Goal: Task Accomplishment & Management: Complete application form

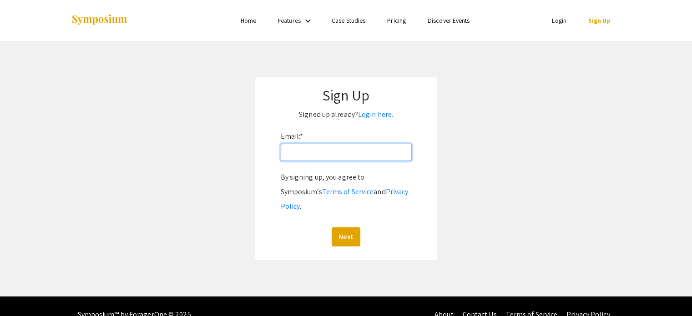
click at [331, 158] on input "Email: *" at bounding box center [346, 152] width 131 height 17
type input "[EMAIL_ADDRESS][DOMAIN_NAME]"
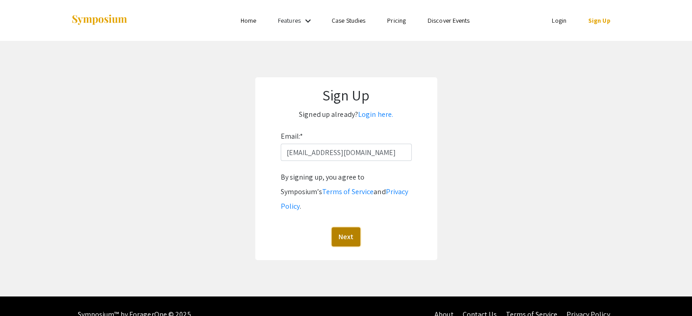
click at [358, 227] on button "Next" at bounding box center [346, 236] width 29 height 19
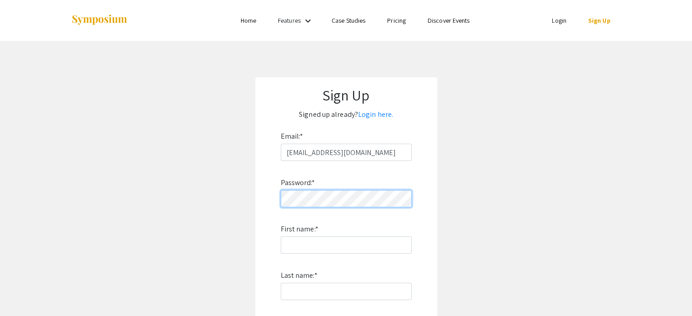
click at [247, 199] on app-signup "Sign Up Signed up already? Login here. Email: * jshilo@student.bridgew.edu Pass…" at bounding box center [346, 245] width 692 height 337
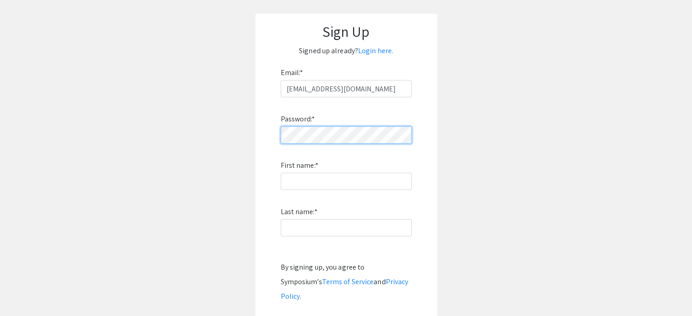
scroll to position [136, 0]
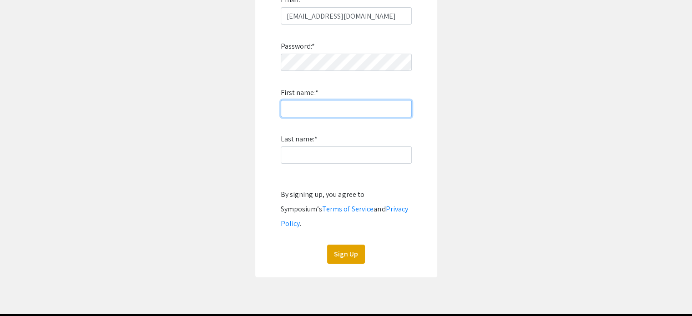
click at [316, 112] on input "First name: *" at bounding box center [346, 108] width 131 height 17
type input "[PERSON_NAME]"
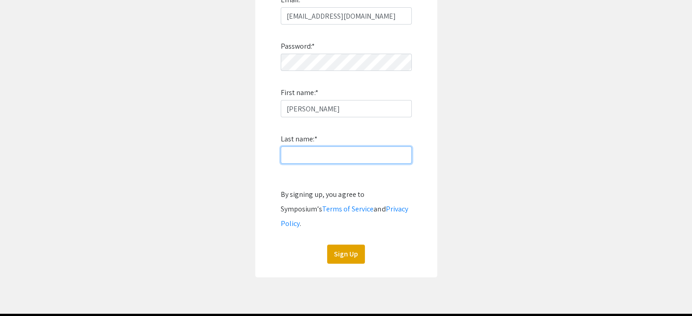
type input "Shilo"
click at [355, 245] on button "Sign Up" at bounding box center [346, 254] width 38 height 19
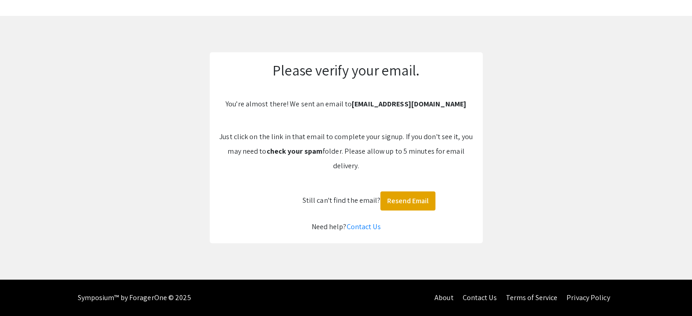
scroll to position [25, 0]
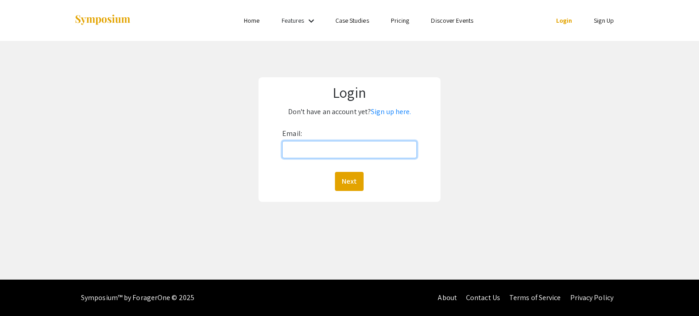
click at [331, 148] on input "Email:" at bounding box center [349, 149] width 134 height 17
type input "[EMAIL_ADDRESS][DOMAIN_NAME]"
click at [355, 180] on button "Next" at bounding box center [349, 181] width 29 height 19
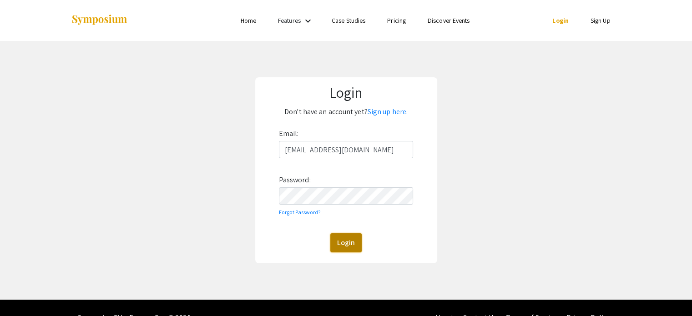
click at [347, 242] on button "Login" at bounding box center [345, 242] width 31 height 19
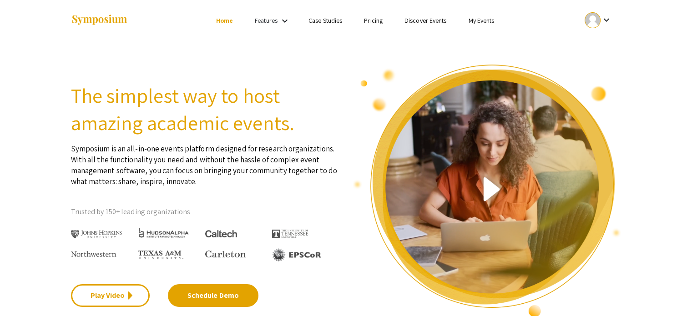
click at [597, 20] on div at bounding box center [592, 20] width 16 height 16
click at [597, 20] on div at bounding box center [346, 158] width 692 height 316
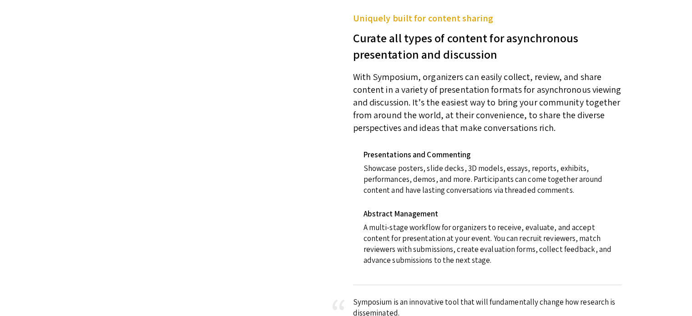
scroll to position [409, 0]
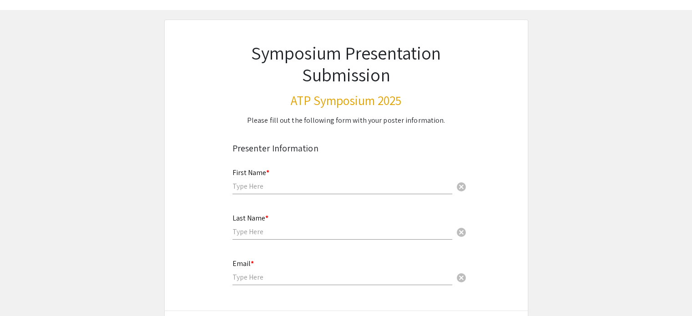
scroll to position [91, 0]
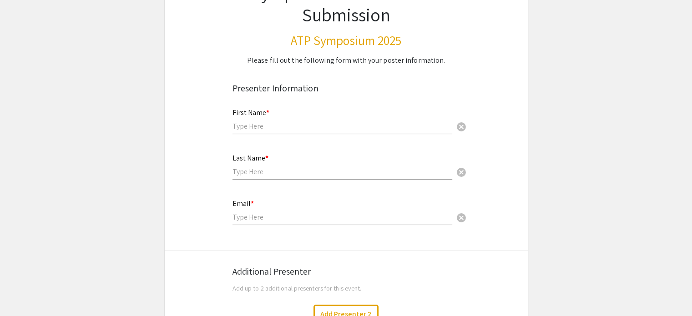
click at [282, 125] on input "text" at bounding box center [342, 126] width 220 height 10
type input "[PERSON_NAME]"
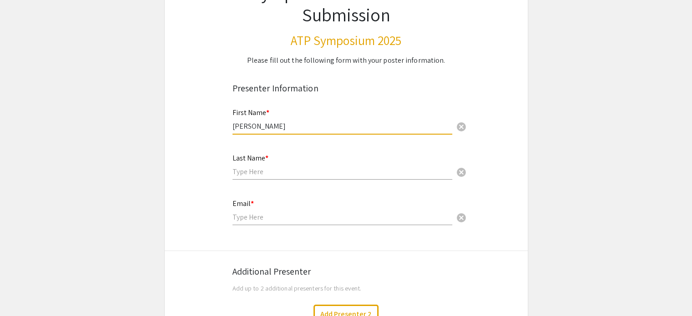
type input "Shilo"
type input "[EMAIL_ADDRESS][DOMAIN_NAME]"
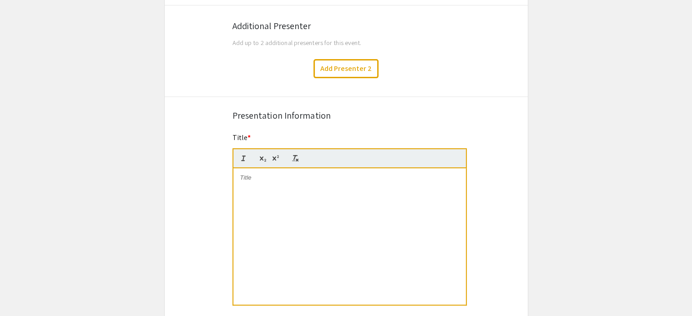
scroll to position [364, 0]
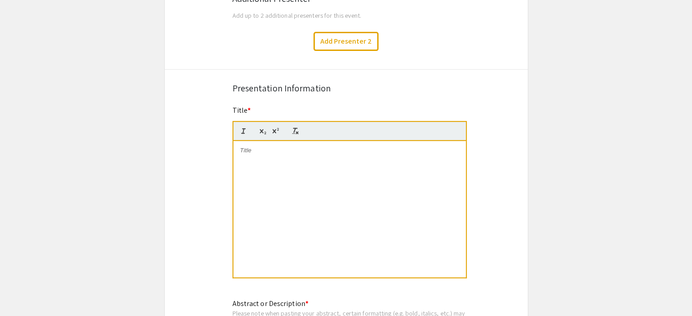
click at [280, 167] on div at bounding box center [349, 209] width 232 height 136
drag, startPoint x: 354, startPoint y: 151, endPoint x: 275, endPoint y: 156, distance: 79.3
click at [275, 156] on div "Music in the Wake of a Mass Atrocity" at bounding box center [349, 209] width 232 height 136
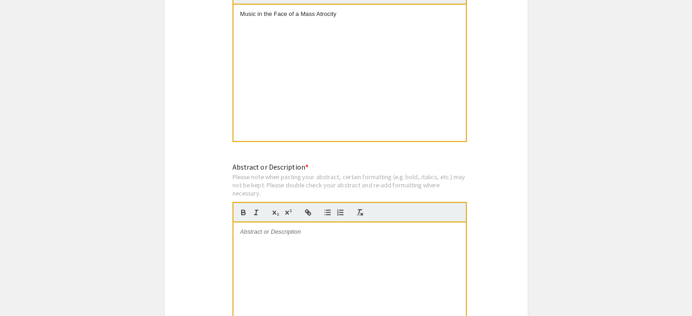
scroll to position [591, 0]
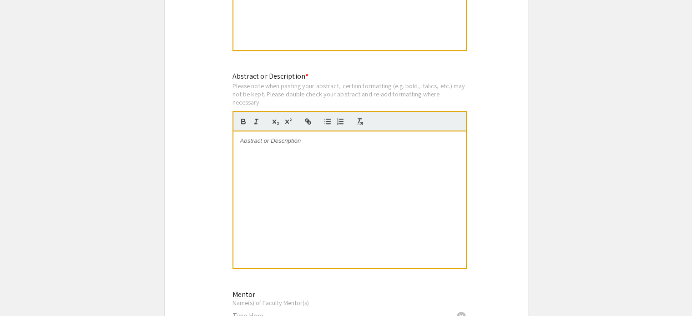
click at [311, 157] on div at bounding box center [349, 199] width 232 height 136
click at [290, 147] on div at bounding box center [349, 199] width 232 height 136
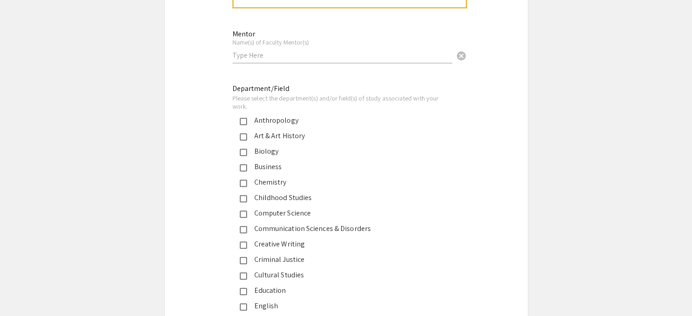
scroll to position [864, 0]
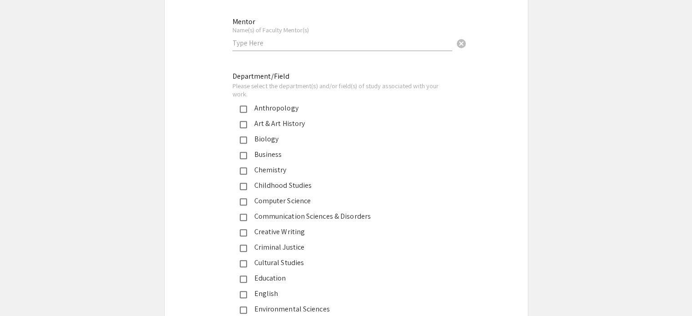
click at [275, 41] on input "text" at bounding box center [342, 43] width 220 height 10
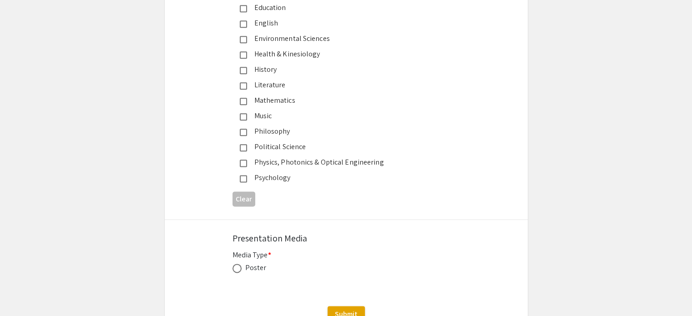
scroll to position [1137, 0]
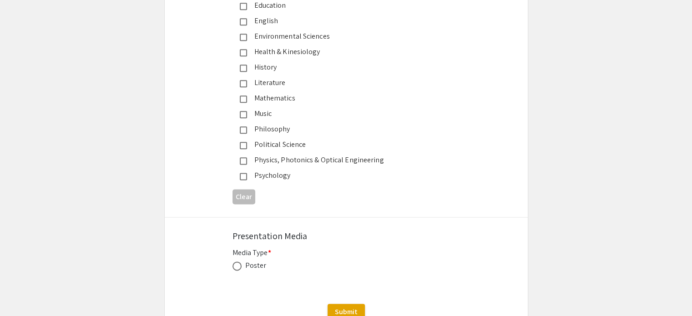
type input "[PERSON_NAME]"
click at [242, 111] on mat-pseudo-checkbox at bounding box center [243, 114] width 7 height 7
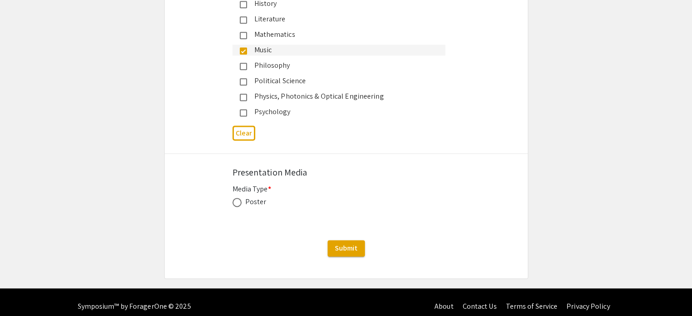
scroll to position [1206, 0]
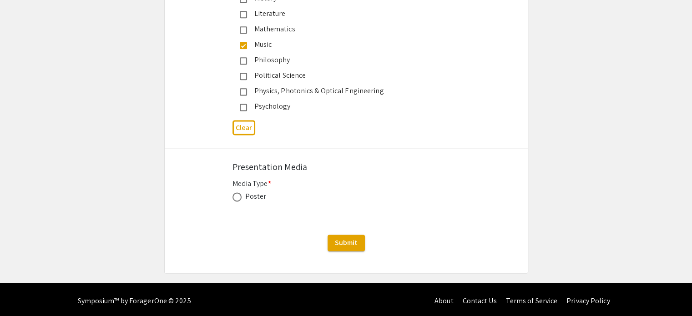
click at [236, 192] on span at bounding box center [236, 196] width 9 height 9
click at [236, 192] on input "radio" at bounding box center [236, 196] width 9 height 9
radio input "true"
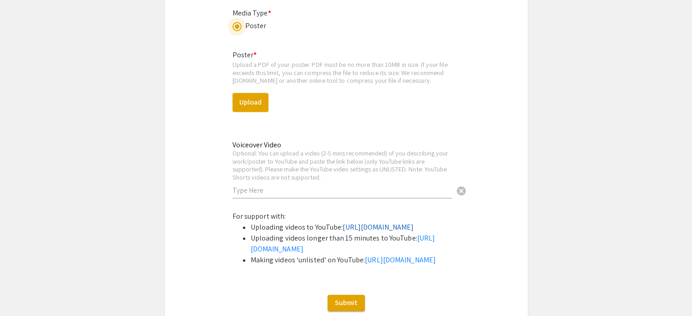
scroll to position [1388, 0]
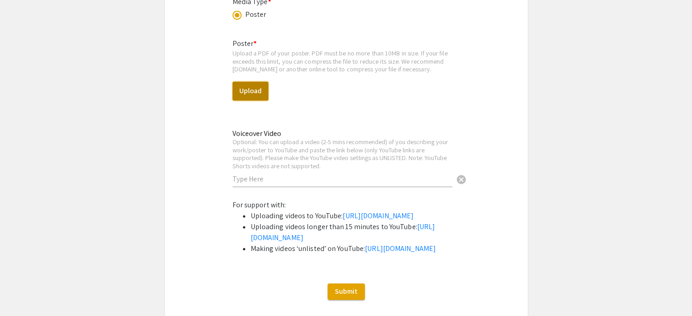
click at [258, 91] on button "Upload" at bounding box center [250, 90] width 36 height 19
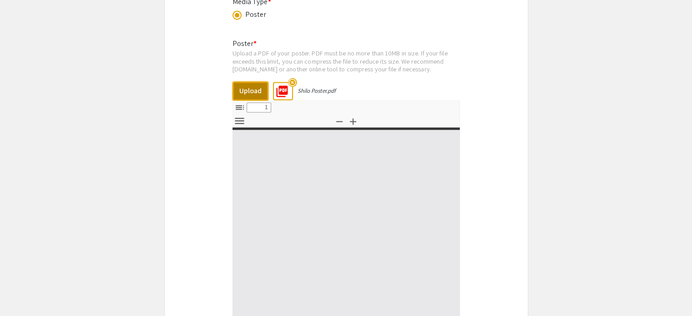
select select "custom"
type input "0"
select select "custom"
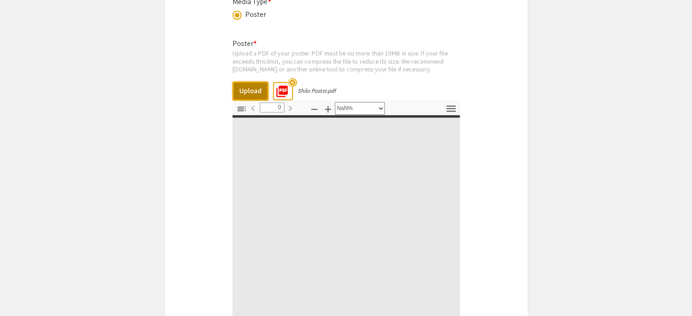
type input "1"
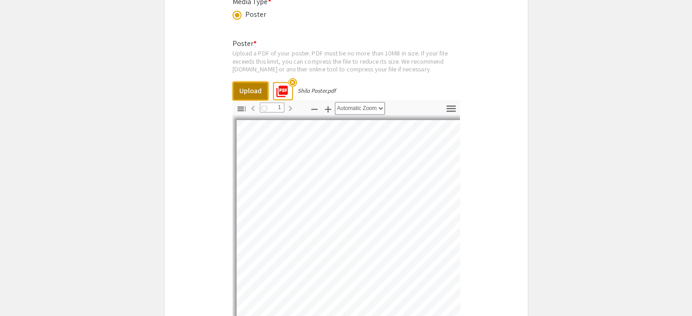
select select "auto"
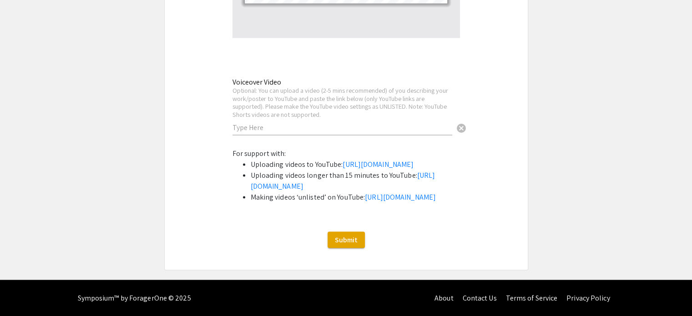
scroll to position [1729, 0]
click at [360, 240] on button "Submit" at bounding box center [345, 240] width 37 height 16
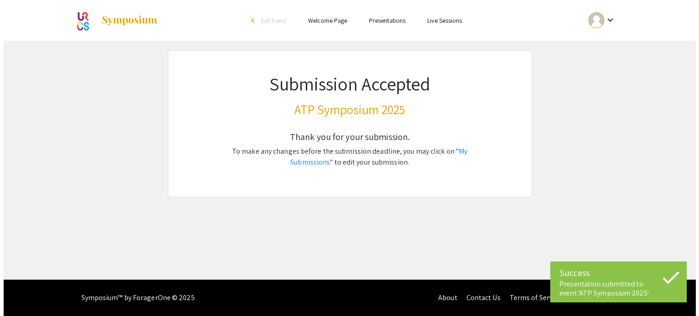
scroll to position [0, 0]
